Goal: Contribute content: Contribute content

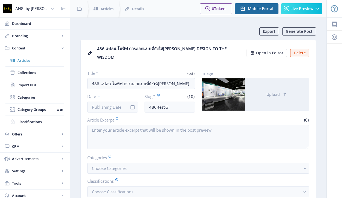
click at [35, 64] on link "Articles" at bounding box center [34, 60] width 59 height 12
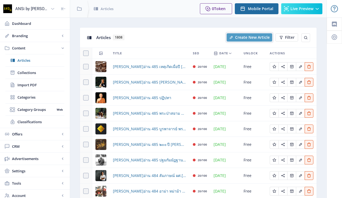
click at [243, 41] on button "Create New Article" at bounding box center [249, 37] width 46 height 8
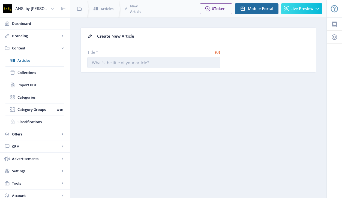
click at [155, 63] on input "Title *" at bounding box center [153, 62] width 133 height 11
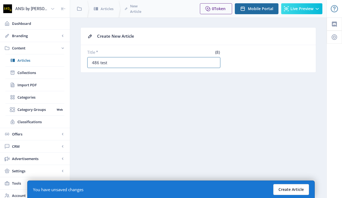
type input "486 test"
click at [302, 190] on button "Create Article" at bounding box center [291, 189] width 36 height 11
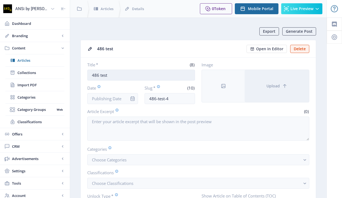
click at [120, 76] on input "486 test" at bounding box center [141, 74] width 108 height 11
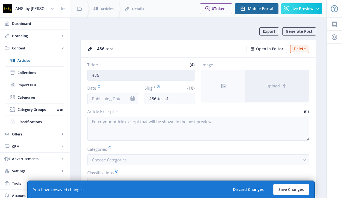
paste input "Right Man"
paste input "พิพิธภัณฑ์มีชีวิต  ตรงกลุ่มที่ใช่ของ  Right Man"
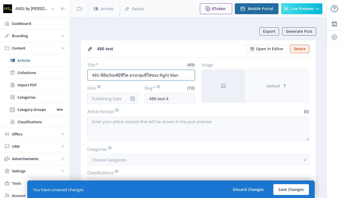
type input "486 พิพิธภัณฑ์มีชีวิต ตรงกลุ่มที่ใช่ของ Right Man"
click at [268, 82] on button "Upload" at bounding box center [276, 86] width 64 height 32
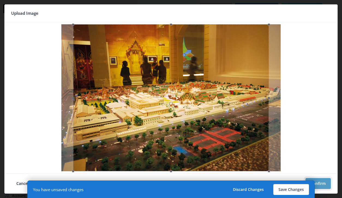
click at [323, 183] on button "Confirm" at bounding box center [317, 183] width 25 height 11
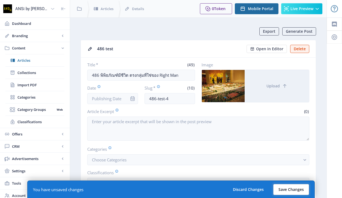
click at [299, 187] on button "Save Changes" at bounding box center [291, 189] width 36 height 11
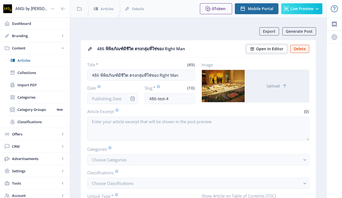
click at [260, 49] on span "Open in Editor" at bounding box center [269, 49] width 27 height 4
